Goal: Task Accomplishment & Management: Manage account settings

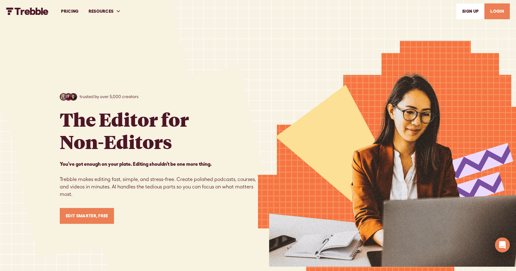
click at [495, 12] on link "LOGIN" at bounding box center [497, 11] width 25 height 16
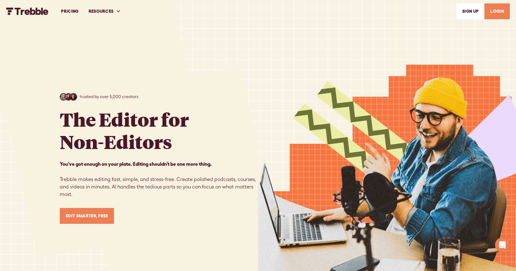
click at [501, 10] on link "LOGIN" at bounding box center [497, 11] width 25 height 16
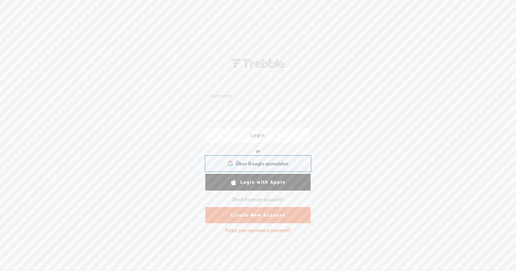
click at [265, 166] on span "Über Google anmelden" at bounding box center [262, 163] width 53 height 7
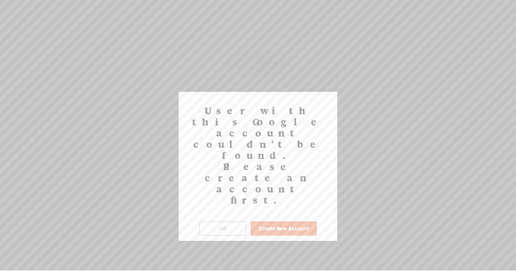
click at [294, 221] on button "Create New Account" at bounding box center [284, 228] width 66 height 14
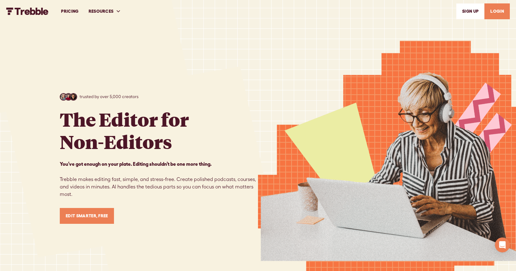
click at [502, 11] on link "LOGIN" at bounding box center [497, 11] width 25 height 16
click at [64, 10] on link "PRICING" at bounding box center [69, 11] width 27 height 21
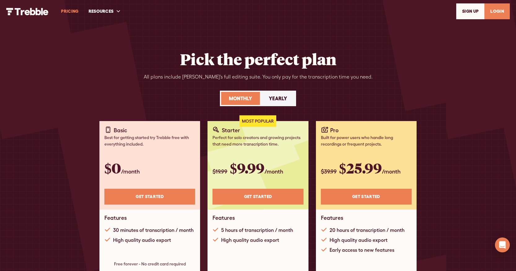
click at [496, 12] on link "LOGIN" at bounding box center [497, 11] width 25 height 16
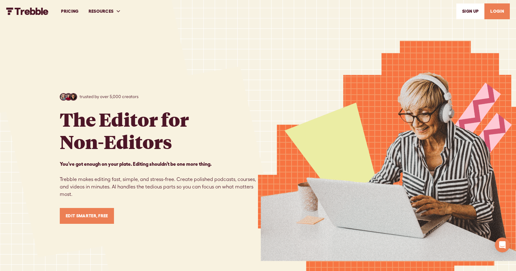
click at [496, 11] on link "LOGIN" at bounding box center [497, 11] width 25 height 16
